Goal: Information Seeking & Learning: Compare options

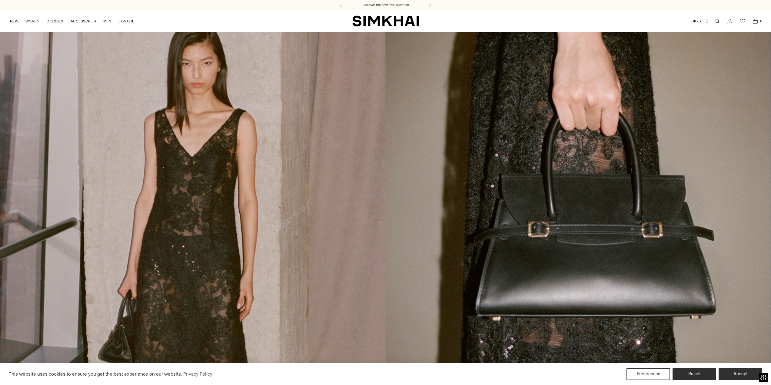
click at [16, 23] on link "NEW" at bounding box center [14, 21] width 8 height 13
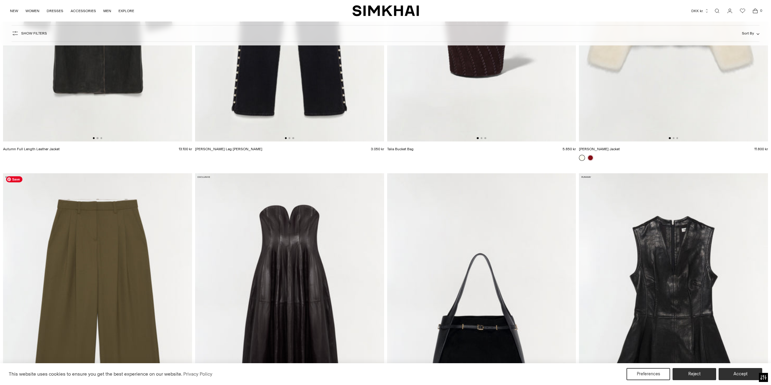
scroll to position [2121, 0]
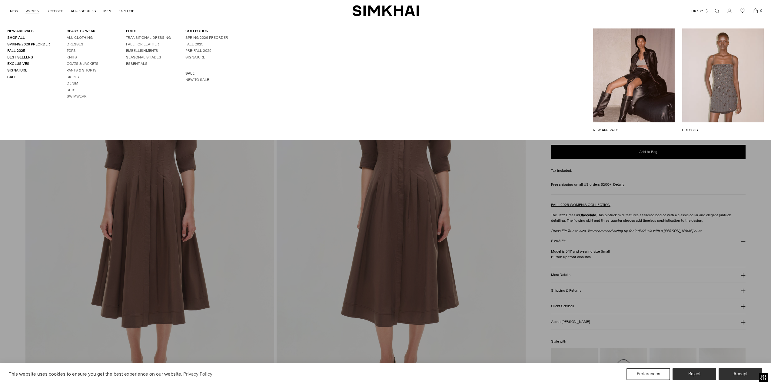
scroll to position [10, 0]
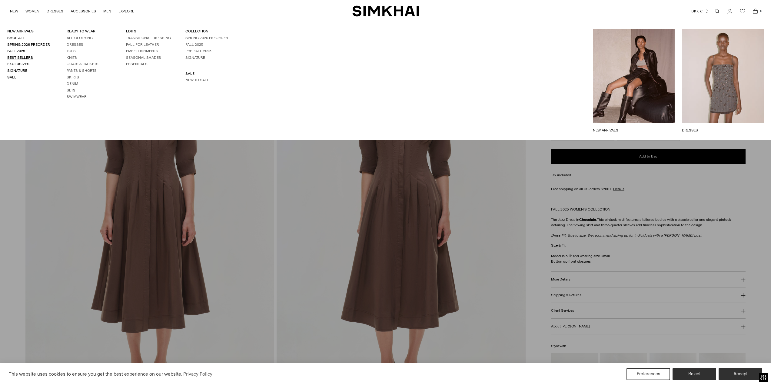
click at [23, 58] on link "Best Sellers" at bounding box center [20, 57] width 26 height 4
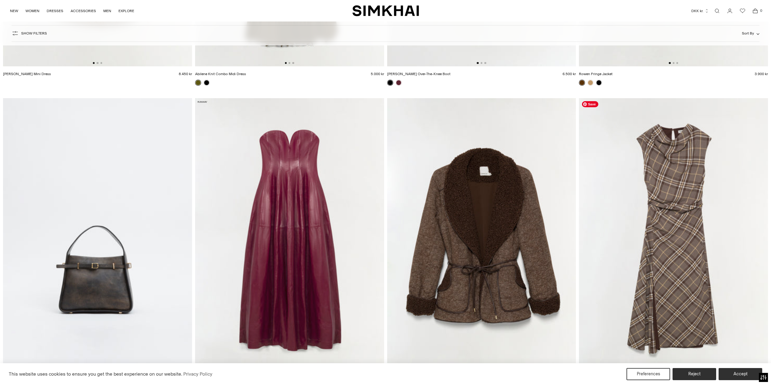
scroll to position [396, 0]
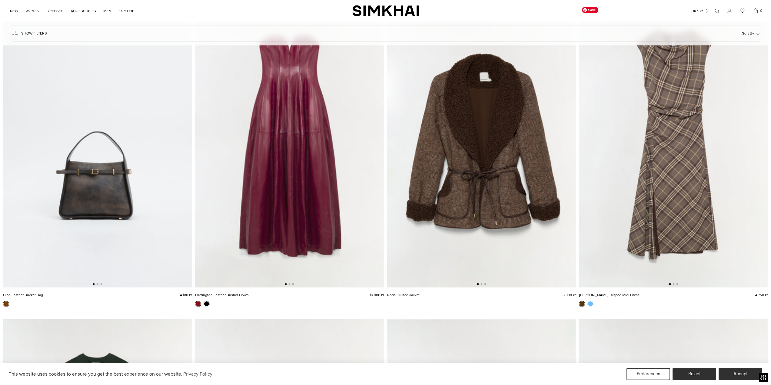
click at [683, 199] on img at bounding box center [673, 146] width 189 height 284
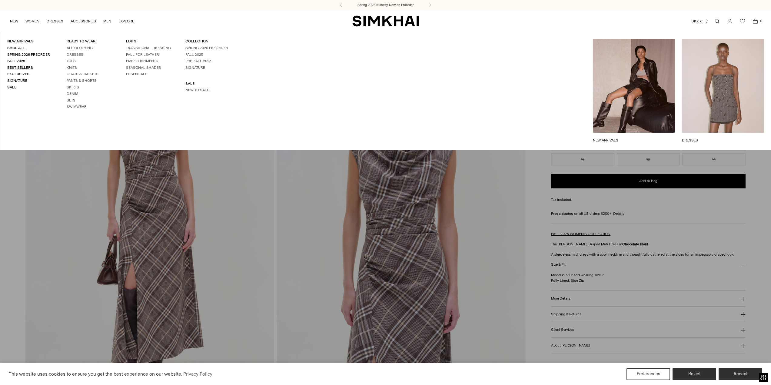
click at [20, 68] on link "Best Sellers" at bounding box center [20, 67] width 26 height 4
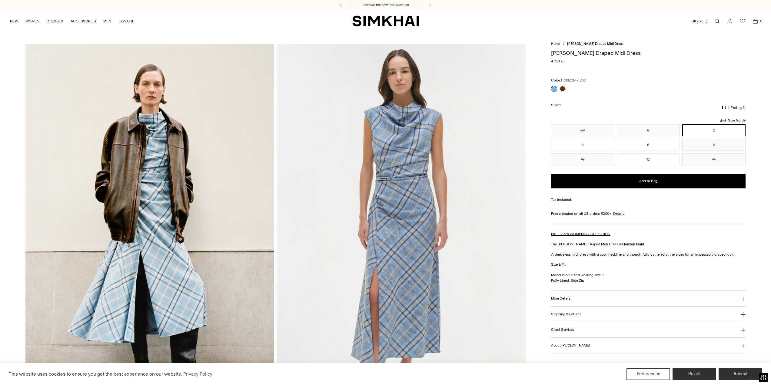
click at [552, 90] on link at bounding box center [554, 89] width 6 height 6
click at [564, 90] on link at bounding box center [563, 89] width 6 height 6
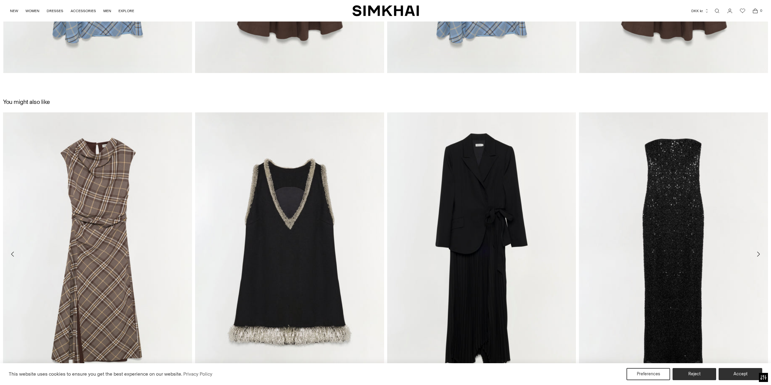
scroll to position [1410, 0]
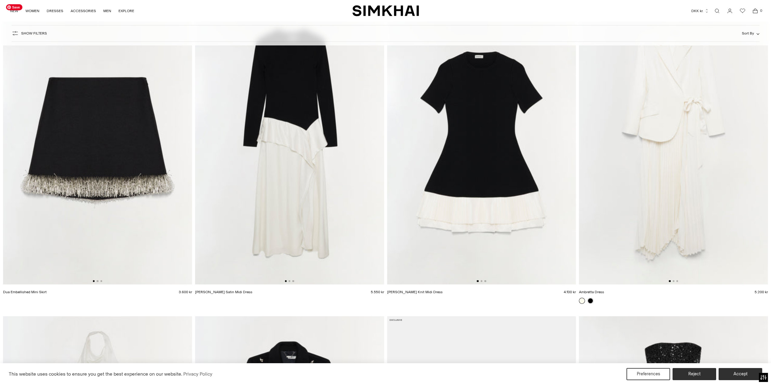
scroll to position [2515, 0]
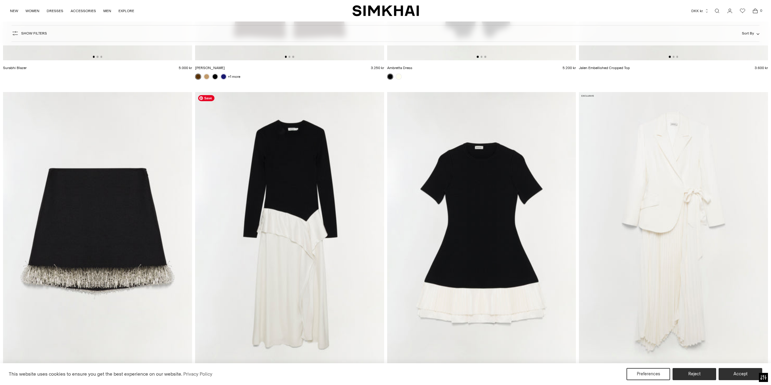
click at [264, 194] on img at bounding box center [289, 234] width 189 height 284
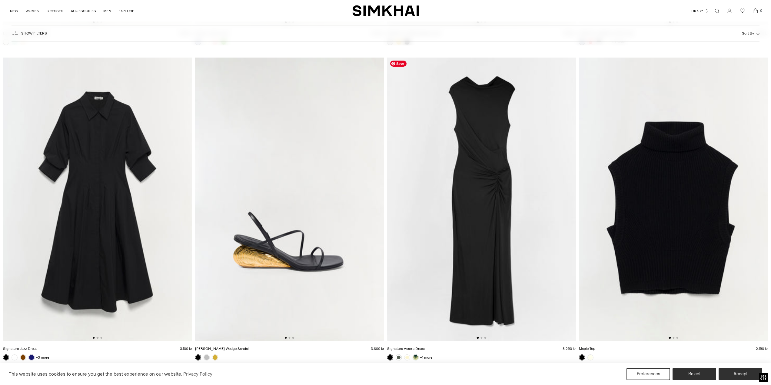
scroll to position [6334, 0]
click at [462, 158] on img at bounding box center [481, 200] width 189 height 284
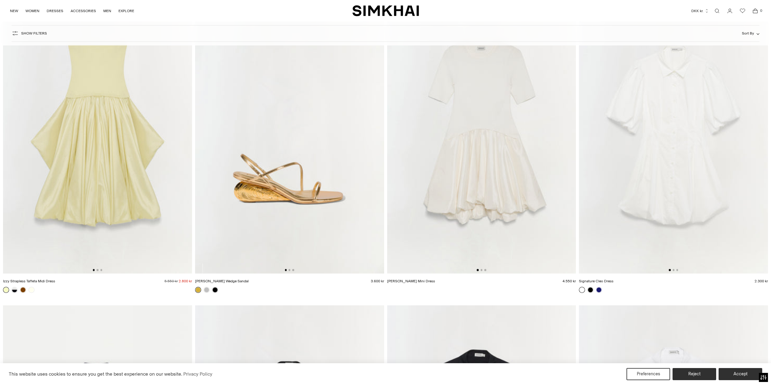
scroll to position [7274, 0]
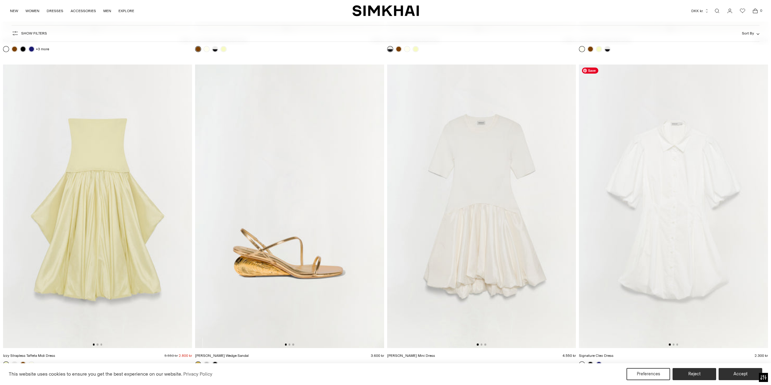
click at [706, 226] on img at bounding box center [673, 207] width 189 height 284
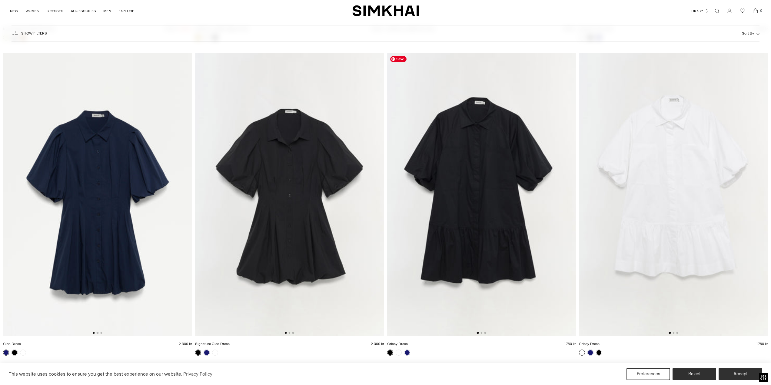
scroll to position [7607, 0]
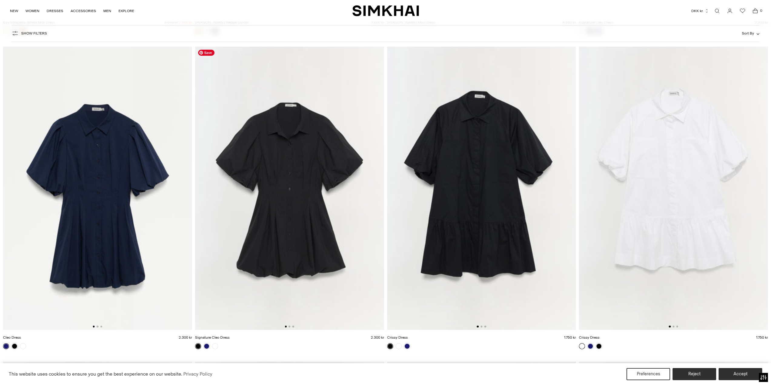
click at [328, 175] on img at bounding box center [289, 189] width 189 height 284
click at [529, 150] on img at bounding box center [481, 189] width 189 height 284
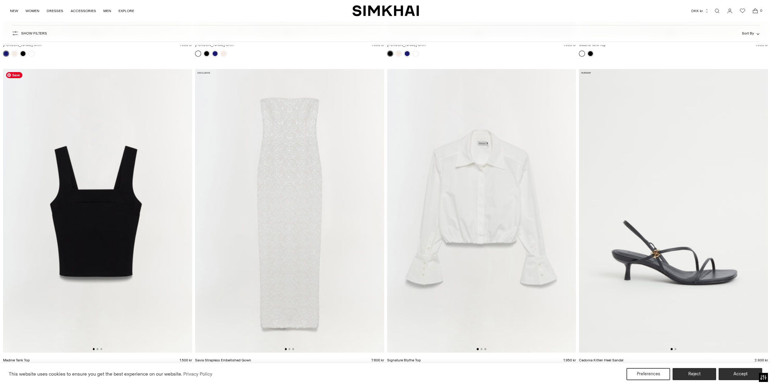
scroll to position [8243, 0]
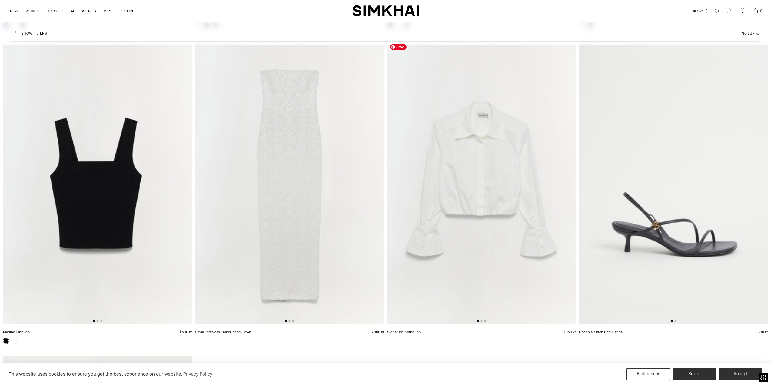
click at [465, 165] on img at bounding box center [481, 183] width 189 height 284
click at [479, 133] on img at bounding box center [481, 183] width 189 height 284
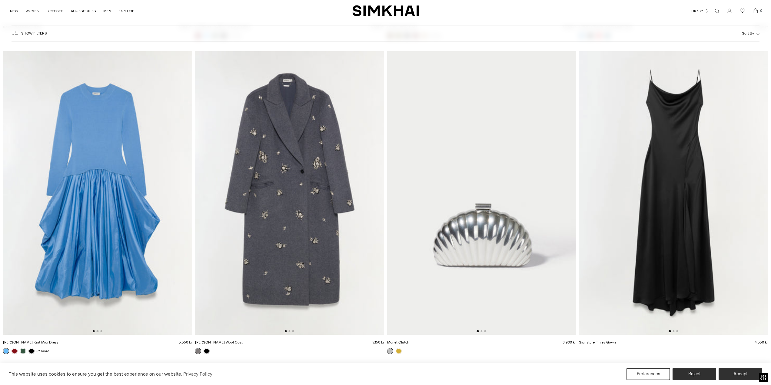
click at [386, 13] on img "SIMKHAI" at bounding box center [385, 11] width 67 height 12
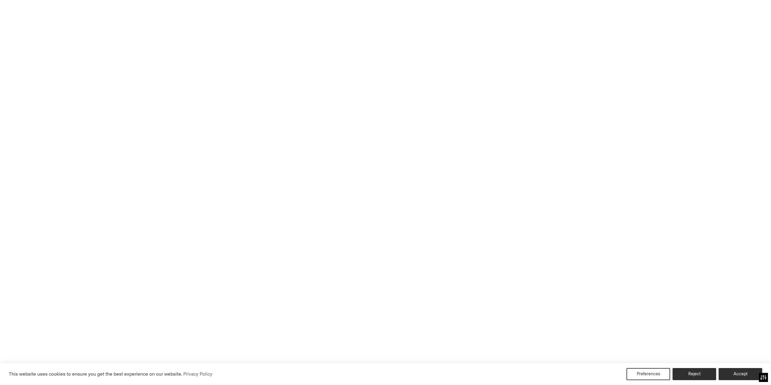
scroll to position [3338, 0]
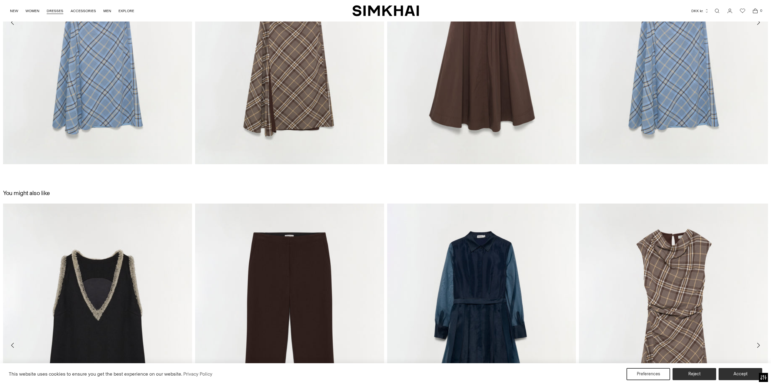
scroll to position [1319, 0]
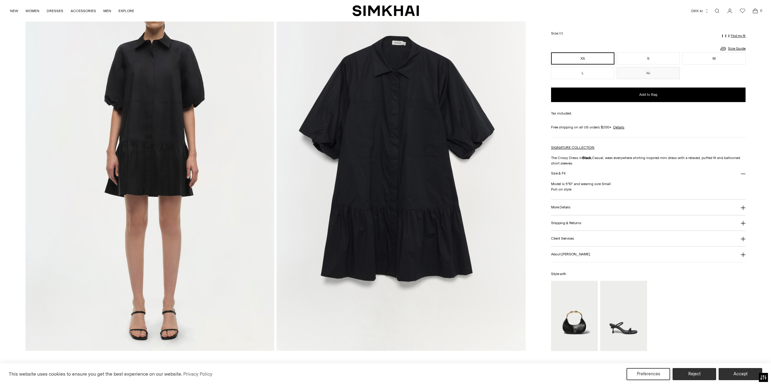
scroll to position [788, 0]
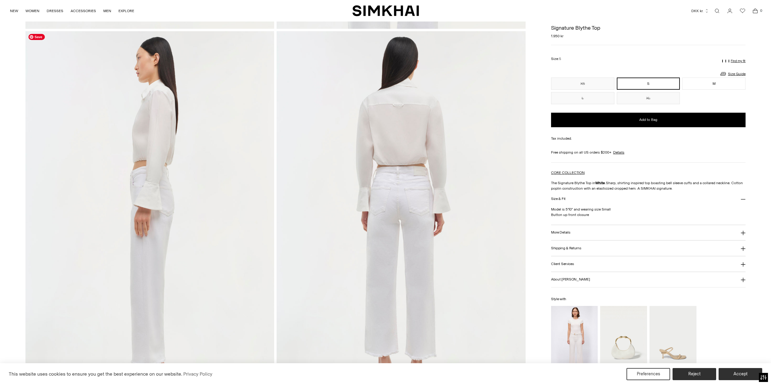
scroll to position [394, 0]
